Goal: Find specific page/section: Find specific page/section

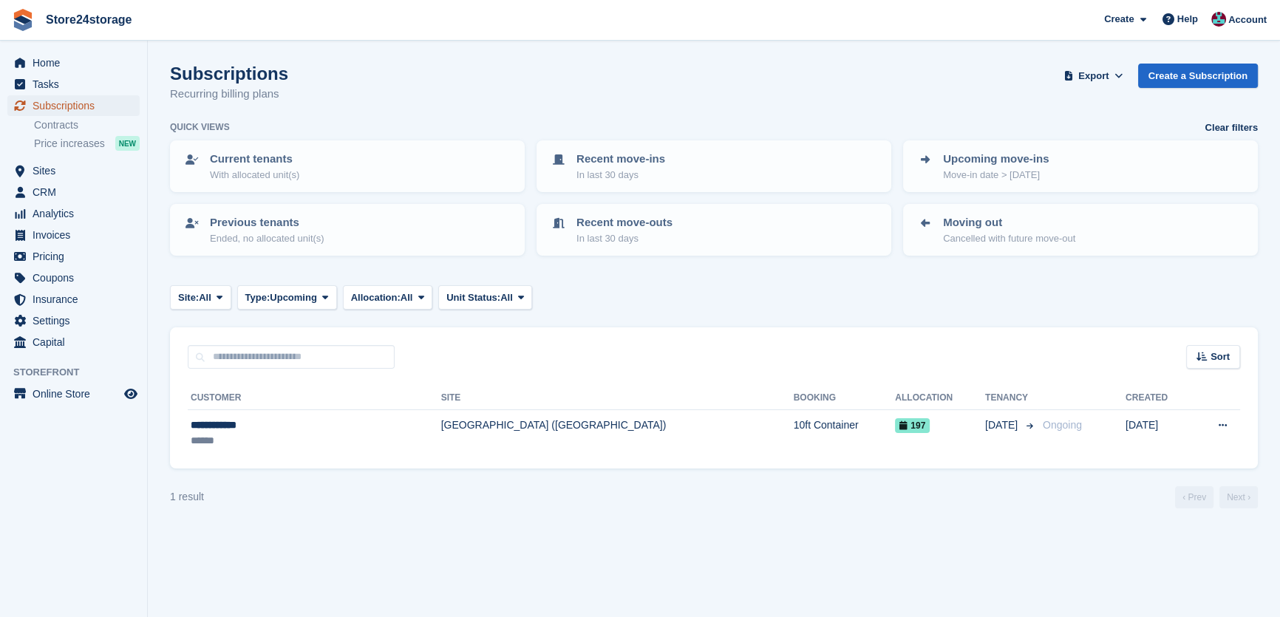
click at [81, 101] on span "Subscriptions" at bounding box center [77, 105] width 89 height 21
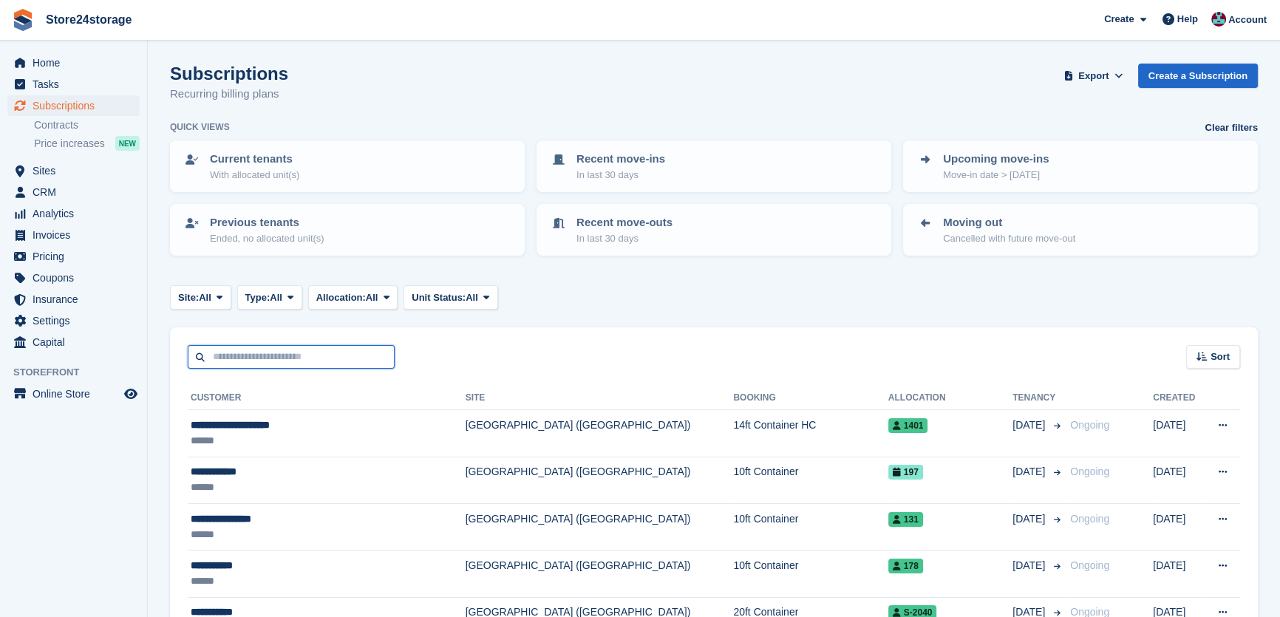
click at [232, 364] on input "text" at bounding box center [291, 357] width 207 height 24
type input "********"
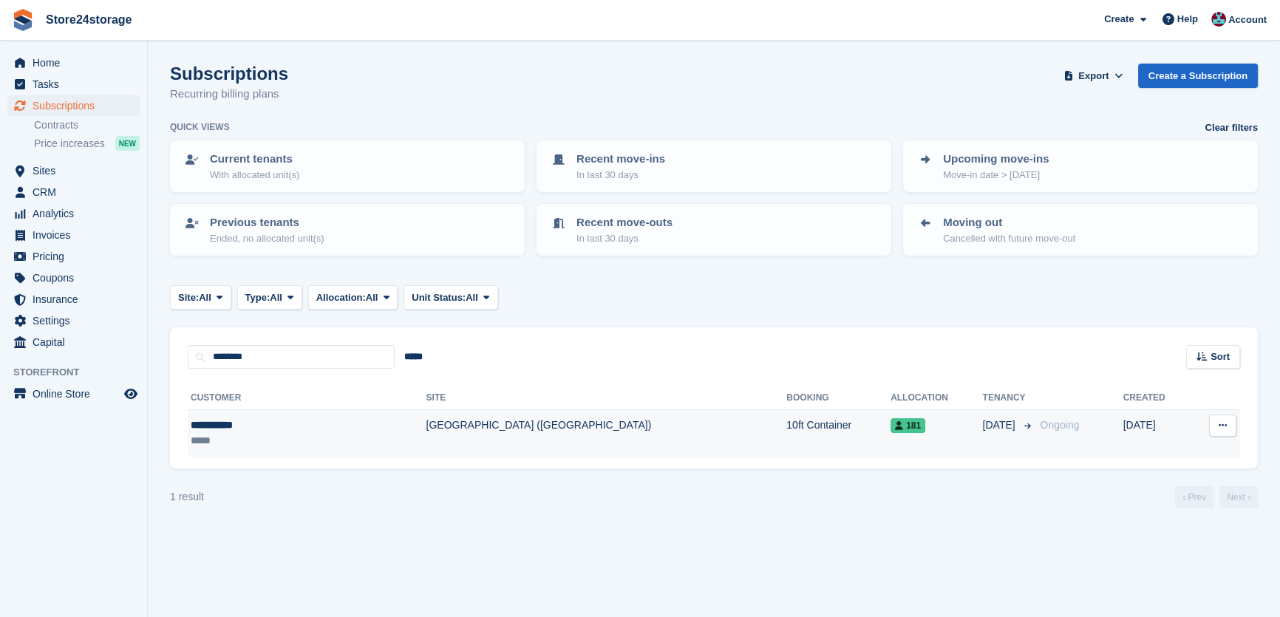
click at [426, 418] on td "[GEOGRAPHIC_DATA] ([GEOGRAPHIC_DATA])" at bounding box center [606, 433] width 361 height 47
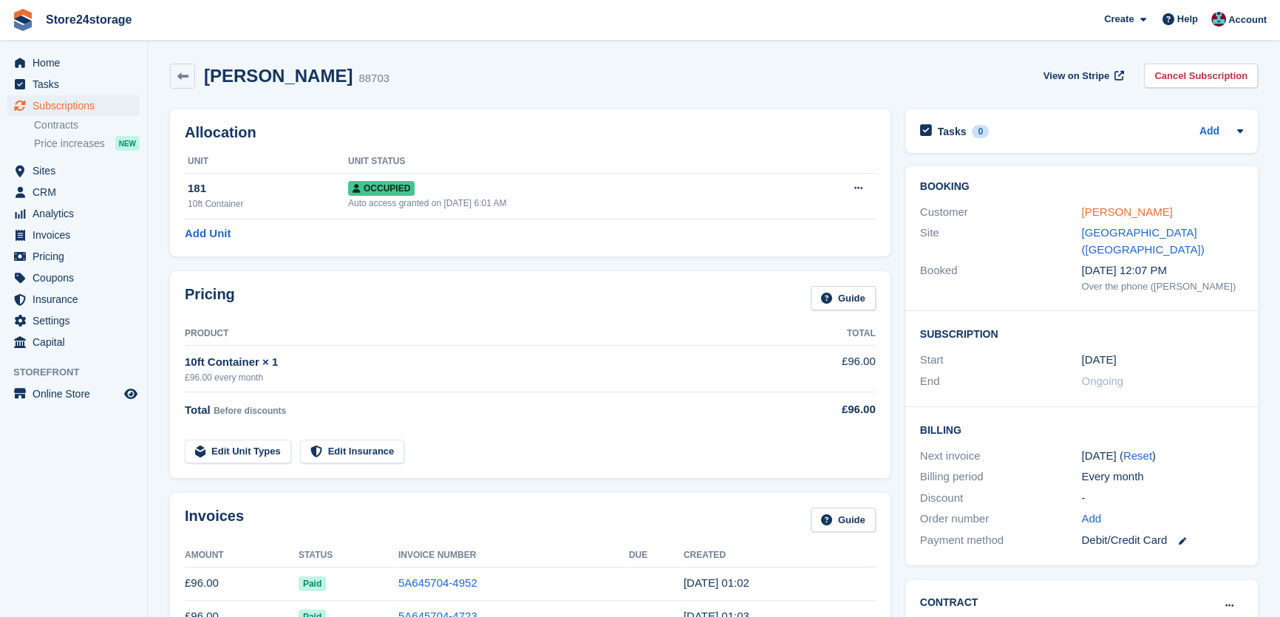
click at [1112, 218] on link "david watts" at bounding box center [1126, 211] width 91 height 13
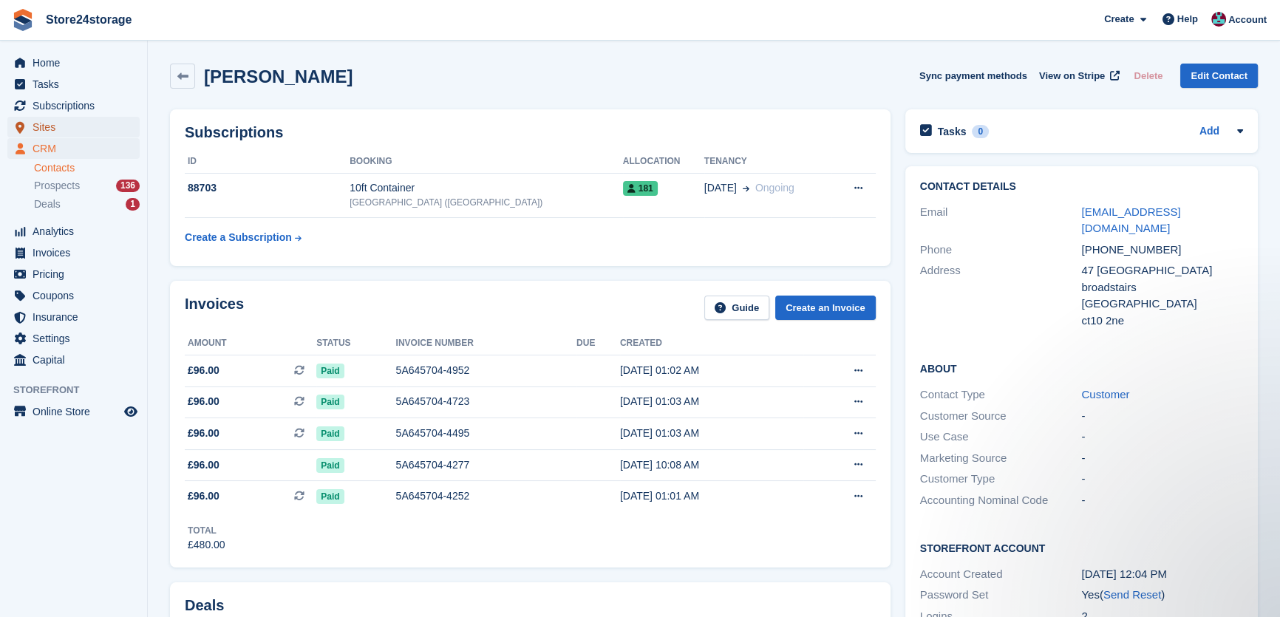
click at [65, 131] on span "Sites" at bounding box center [77, 127] width 89 height 21
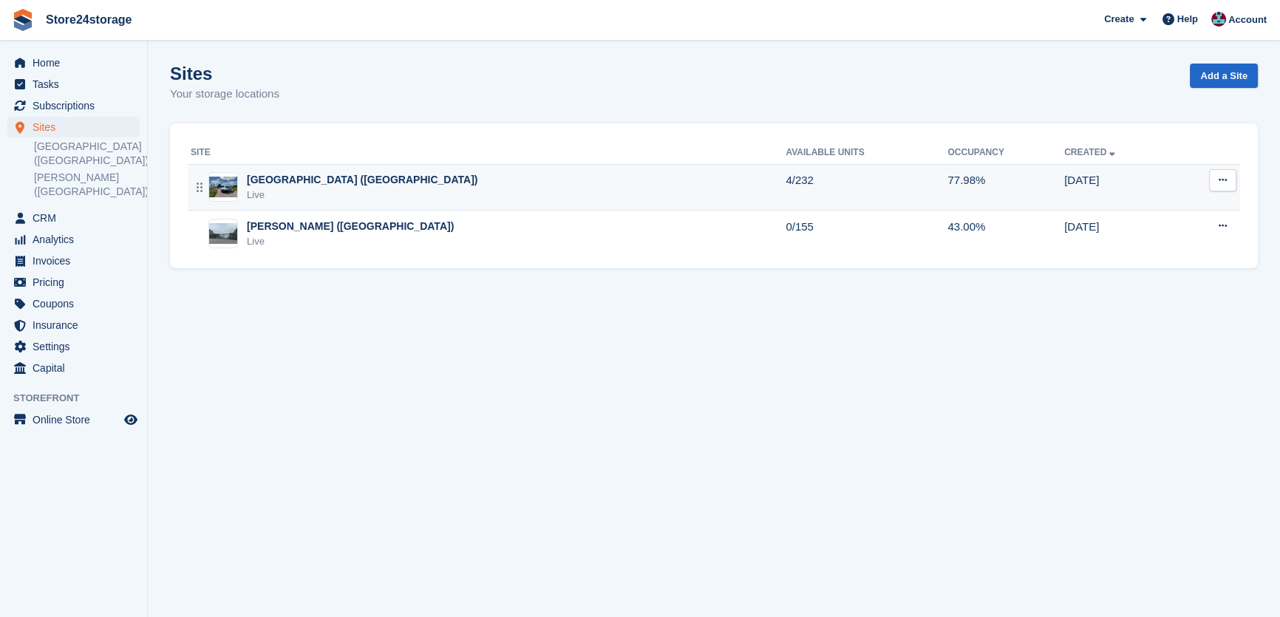
click at [331, 198] on div "Live" at bounding box center [362, 195] width 231 height 15
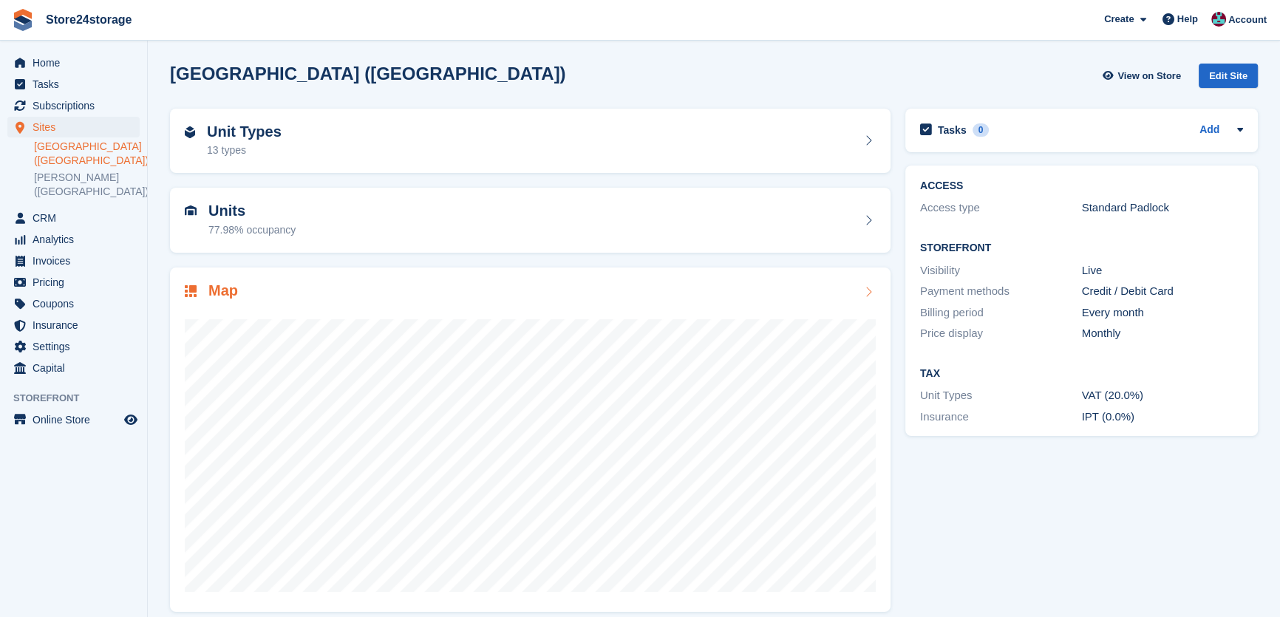
click at [332, 288] on div "Map" at bounding box center [530, 292] width 691 height 20
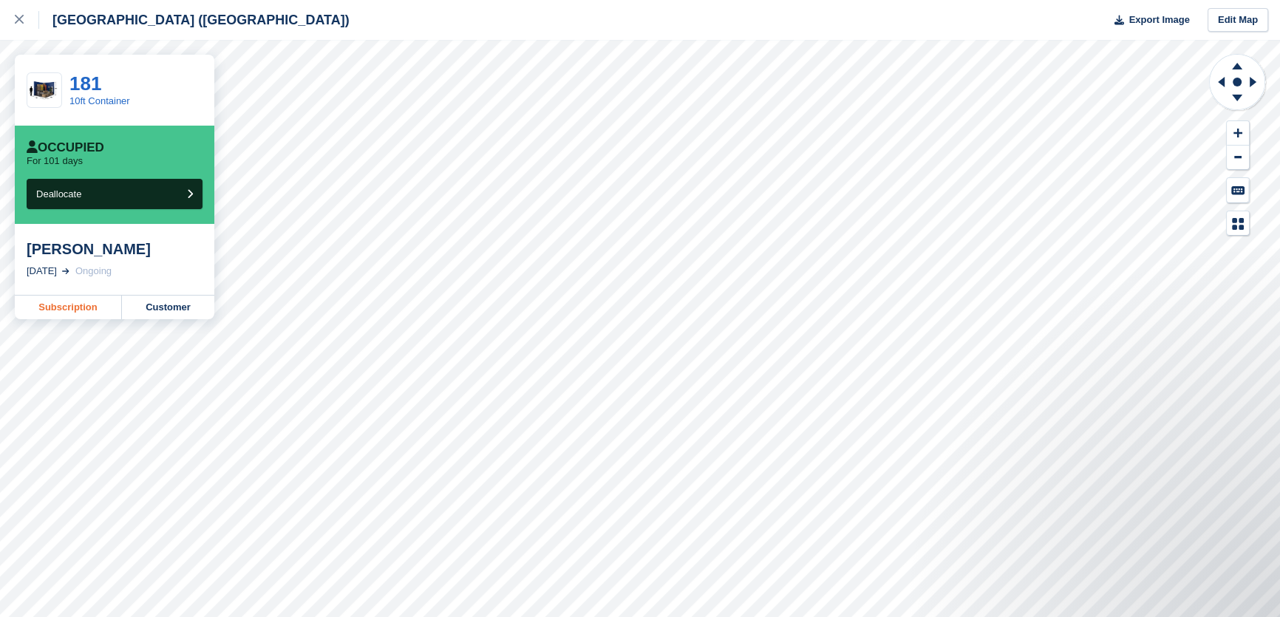
click at [66, 307] on link "Subscription" at bounding box center [68, 308] width 107 height 24
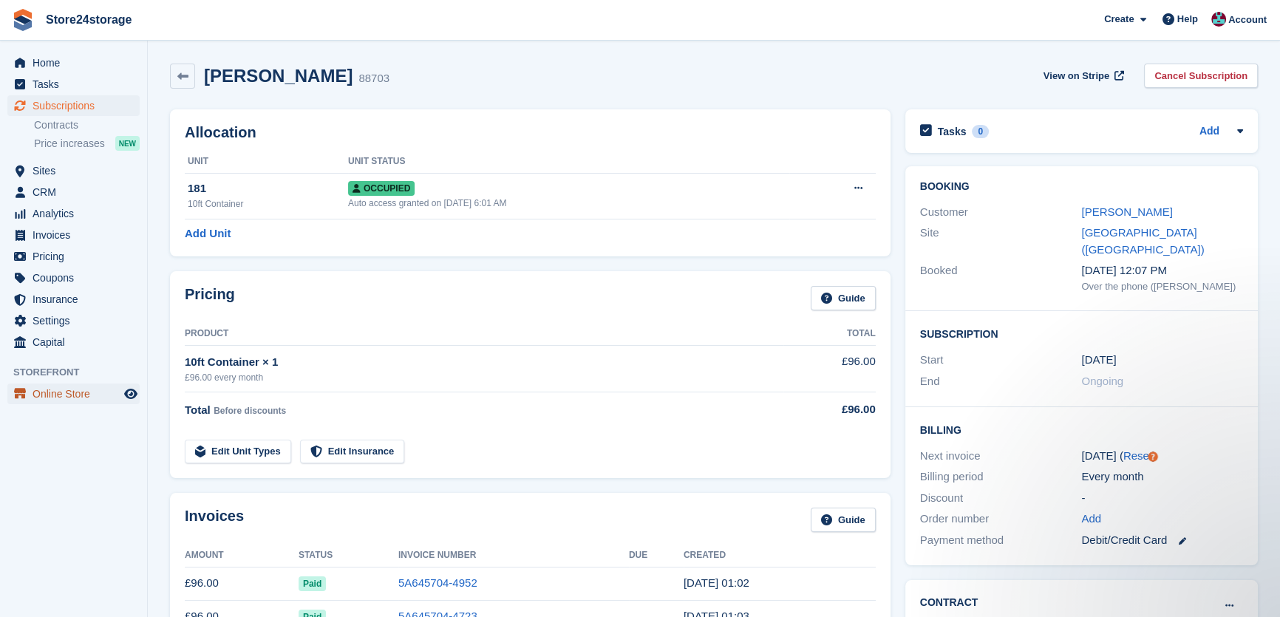
click at [63, 393] on span "Online Store" at bounding box center [77, 393] width 89 height 21
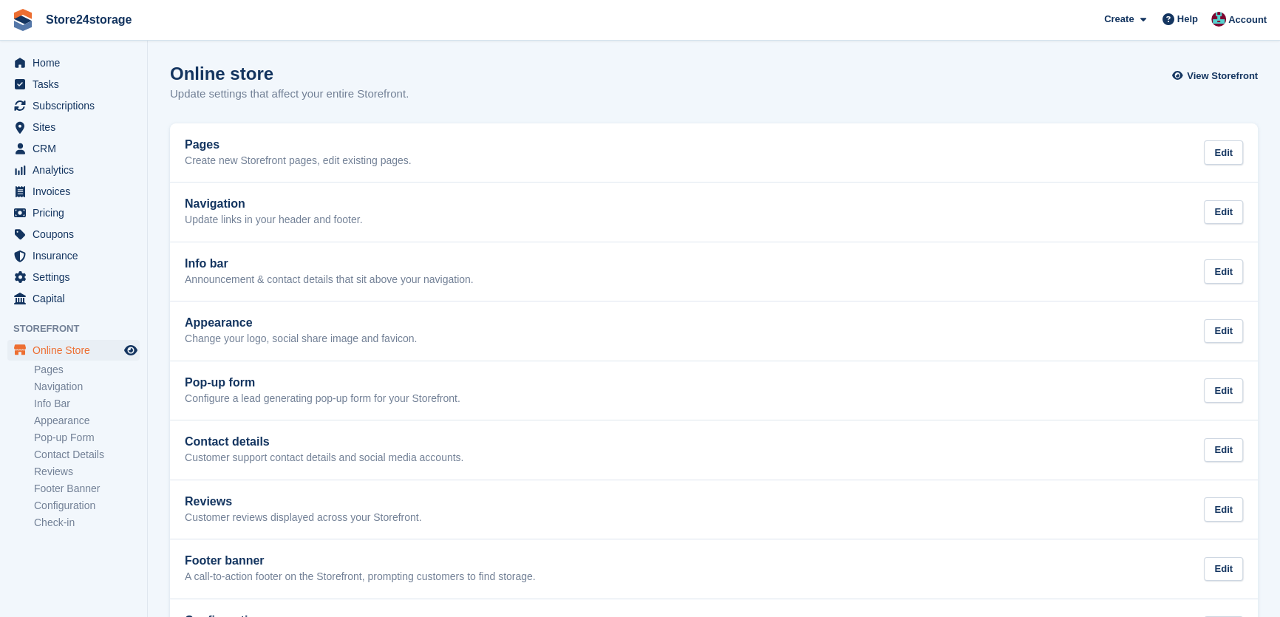
click at [1176, 61] on section "Online store Update settings that affect your entire Storefront. View Storefron…" at bounding box center [714, 370] width 1132 height 740
click at [1199, 79] on span "View Storefront" at bounding box center [1221, 76] width 71 height 15
